Goal: Find specific page/section: Find specific page/section

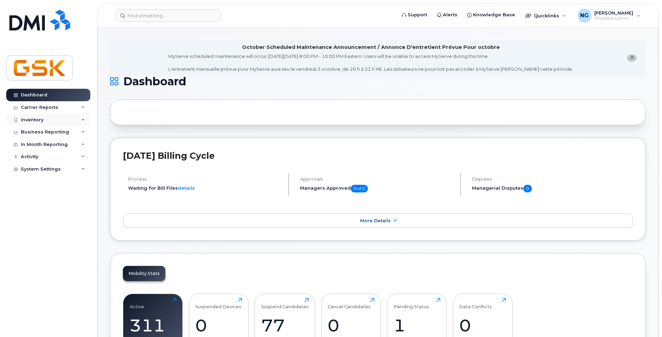
click at [51, 116] on div "Inventory" at bounding box center [48, 120] width 84 height 12
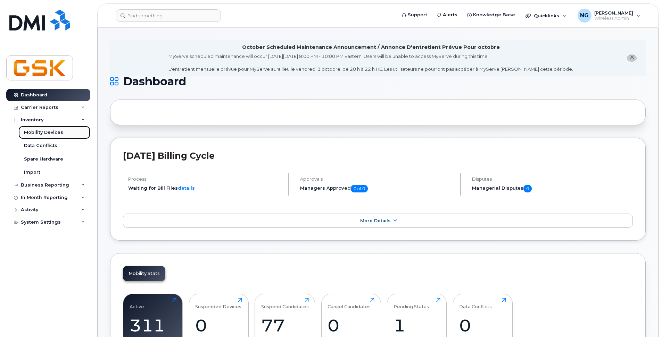
click at [53, 129] on link "Mobility Devices" at bounding box center [54, 132] width 72 height 13
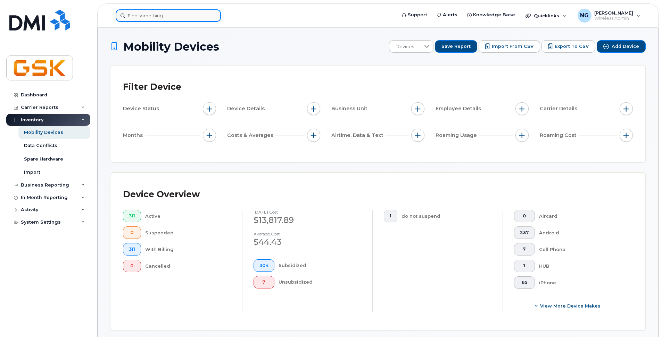
click at [151, 19] on input at bounding box center [168, 15] width 105 height 12
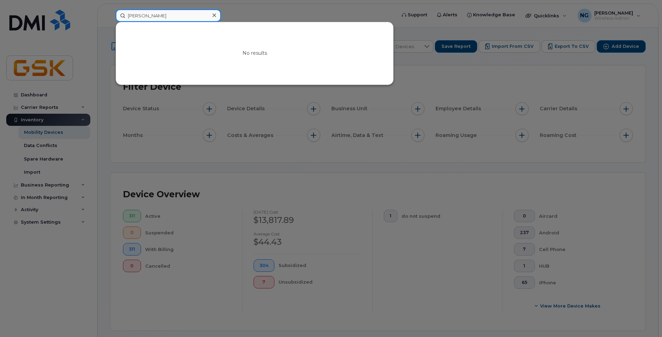
click at [156, 16] on input "jean-francois clavet" at bounding box center [168, 15] width 105 height 12
click at [170, 15] on input "jean-francois clavet" at bounding box center [168, 15] width 105 height 12
click at [179, 15] on input "jean-francois clavet" at bounding box center [168, 15] width 105 height 12
drag, startPoint x: 177, startPoint y: 16, endPoint x: 108, endPoint y: 9, distance: 69.5
click at [110, 9] on div "jean-francois clavet No results" at bounding box center [253, 15] width 287 height 12
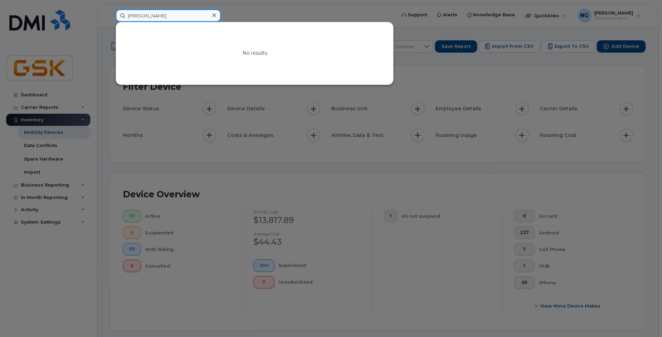
paste input "Jean-Francois C"
type input "Jean-Francois Clavet"
click at [216, 137] on div at bounding box center [331, 168] width 662 height 337
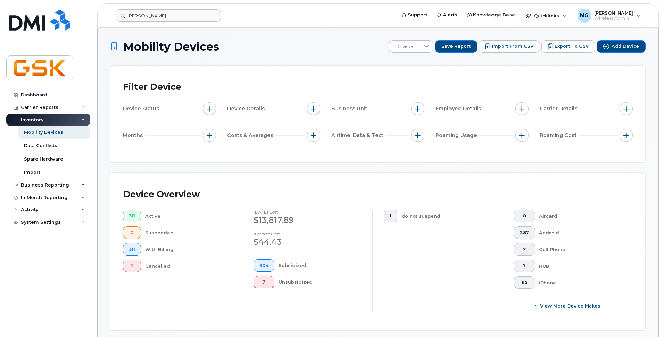
scroll to position [139, 0]
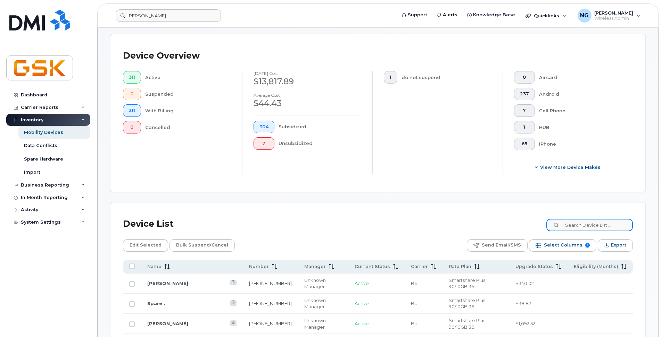
click at [579, 221] on input at bounding box center [589, 225] width 86 height 12
paste input "Jean-Francois Clavet"
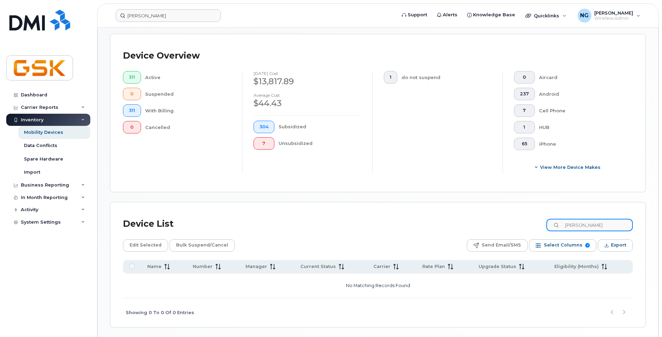
drag, startPoint x: 603, startPoint y: 225, endPoint x: 497, endPoint y: 204, distance: 107.8
click at [507, 210] on div "Device List Jean-Francois Clavet Edit Selected Bulk Suspend/Cancel Send Email/S…" at bounding box center [377, 265] width 535 height 125
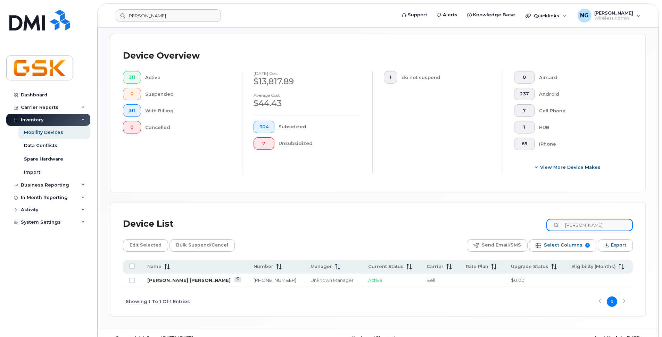
type input "Clavet"
click at [157, 280] on link "Jean Francois Clavet" at bounding box center [188, 281] width 83 height 6
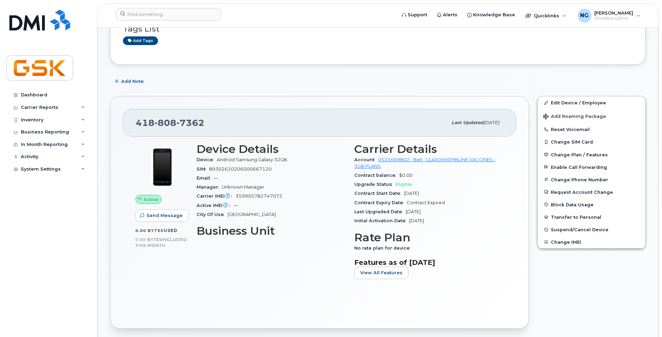
scroll to position [174, 0]
